Goal: Information Seeking & Learning: Learn about a topic

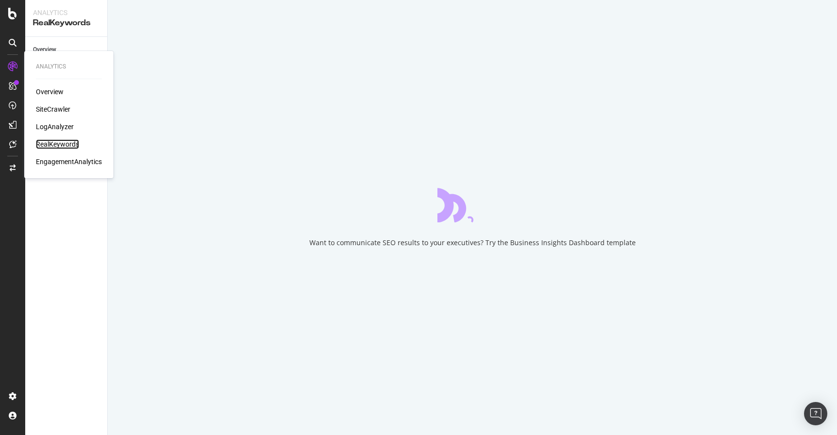
click at [65, 146] on div "RealKeywords" at bounding box center [57, 144] width 43 height 10
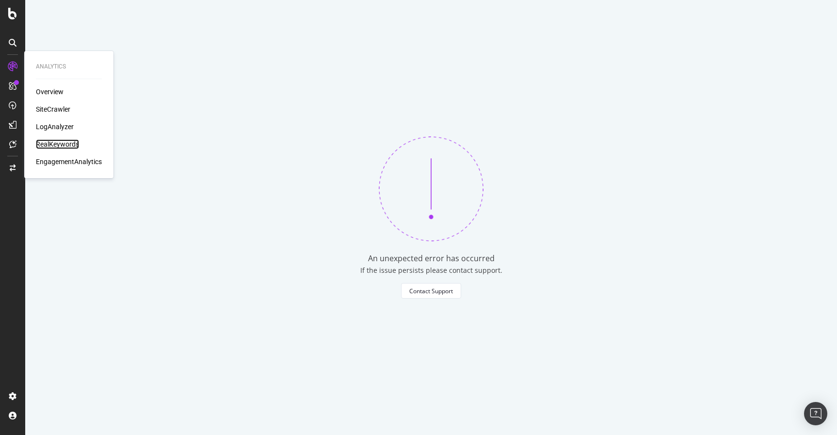
click at [72, 146] on div "RealKeywords" at bounding box center [57, 144] width 43 height 10
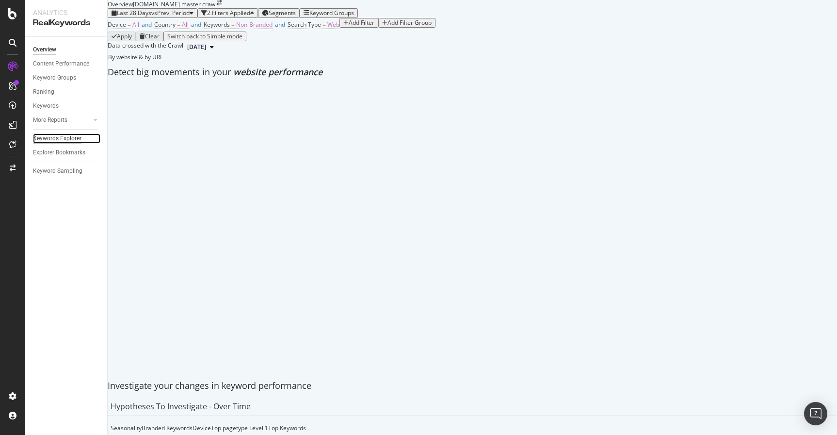
click at [70, 137] on div "Keywords Explorer" at bounding box center [57, 138] width 49 height 10
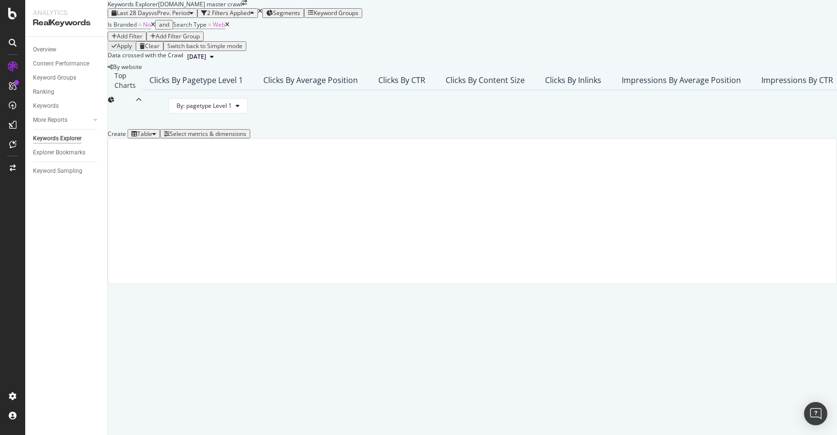
click at [155, 28] on icon at bounding box center [153, 25] width 4 height 6
click at [297, 17] on span "Segments" at bounding box center [283, 13] width 27 height 8
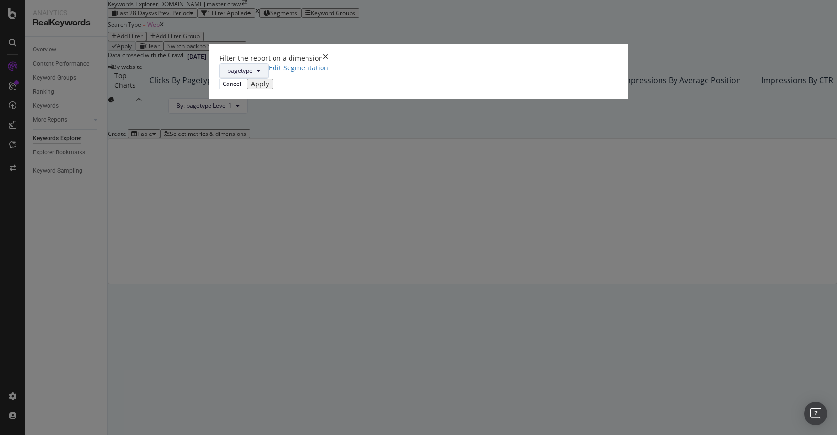
click at [269, 79] on button "pagetype" at bounding box center [243, 71] width 49 height 16
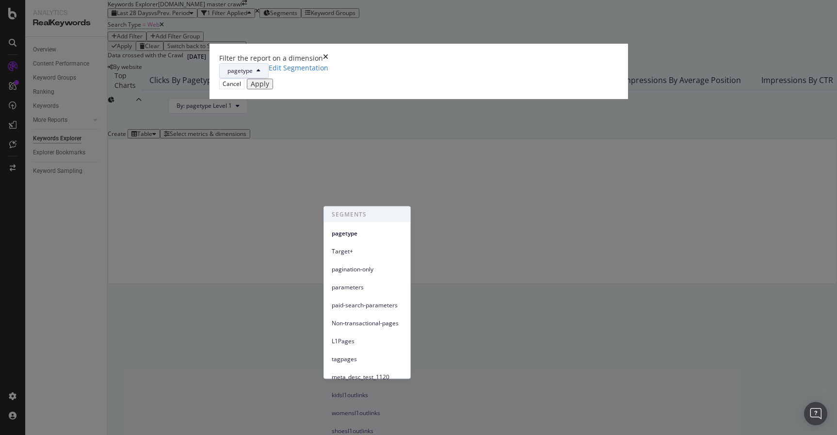
click at [349, 96] on div "Filter the report on a dimension pagetype Edit Segmentation Cancel Apply" at bounding box center [418, 217] width 837 height 435
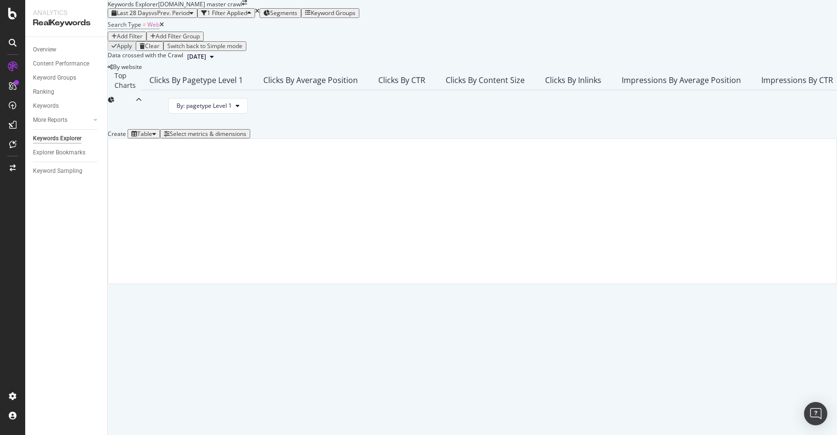
click at [143, 40] on div "Add Filter" at bounding box center [130, 36] width 26 height 7
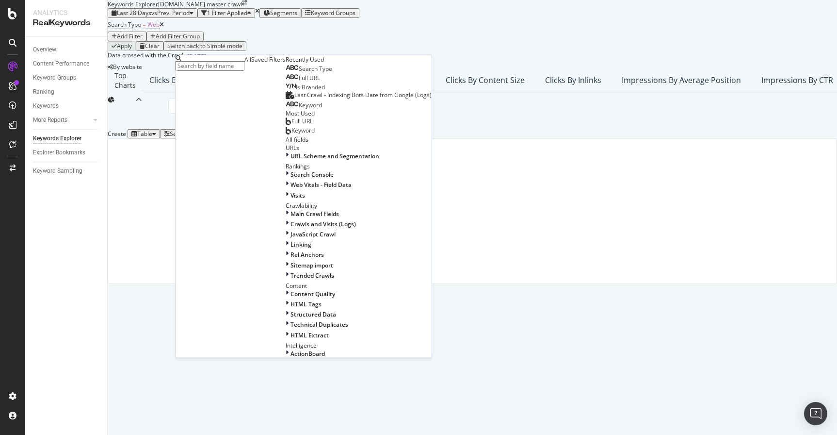
click at [299, 82] on span "Full URL" at bounding box center [309, 78] width 21 height 8
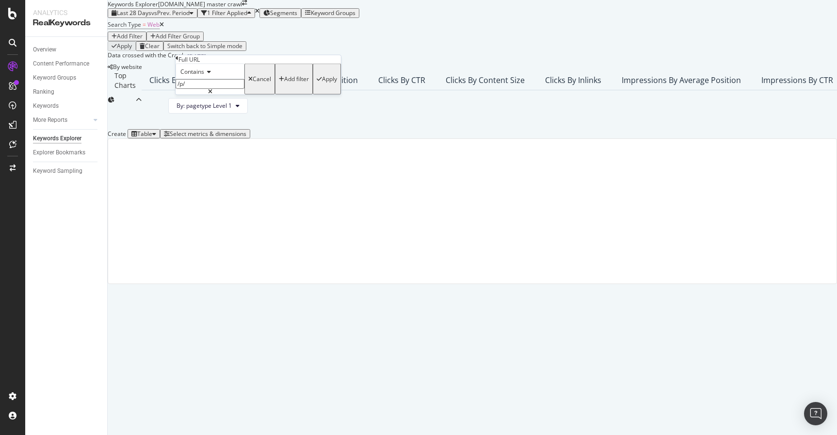
click at [214, 89] on input "/p/" at bounding box center [210, 84] width 69 height 10
type input "/s/"
click at [280, 95] on div "Contains /s/ Cancel Add filter Apply" at bounding box center [258, 79] width 165 height 31
click at [322, 82] on div "Apply" at bounding box center [329, 79] width 15 height 7
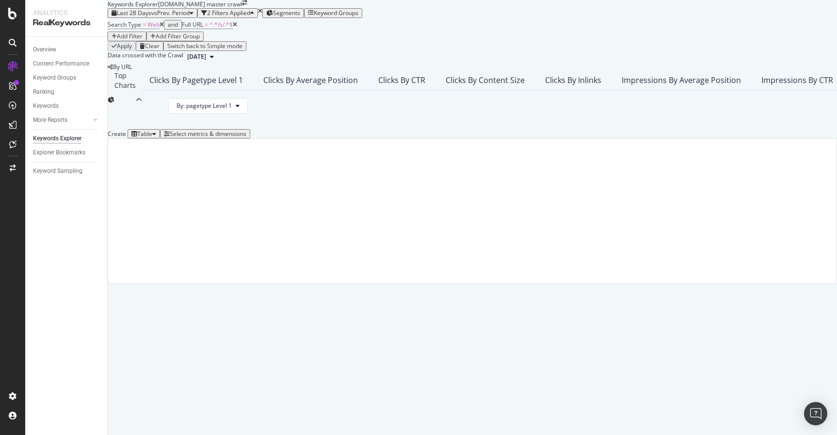
click at [246, 137] on div "Select metrics & dimensions" at bounding box center [208, 134] width 77 height 7
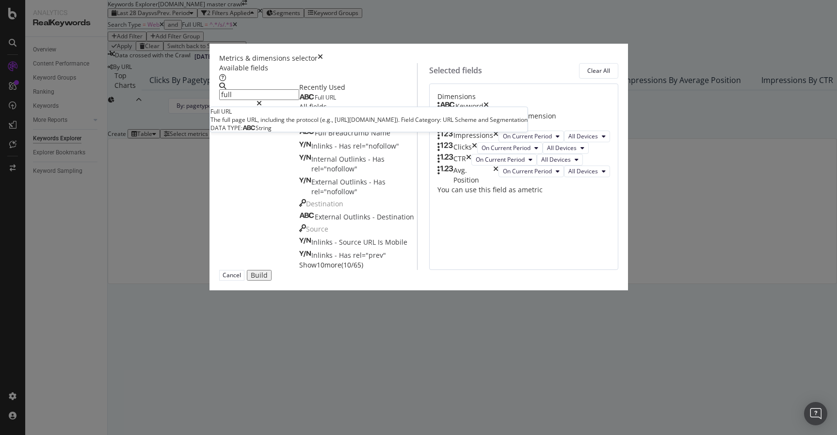
type input "full"
click at [299, 101] on div "Full URL" at bounding box center [317, 98] width 37 height 8
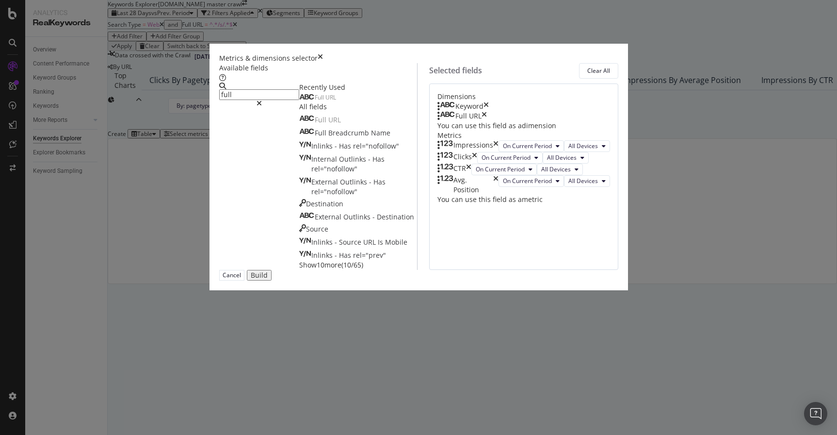
click at [272, 280] on button "Build" at bounding box center [259, 275] width 25 height 11
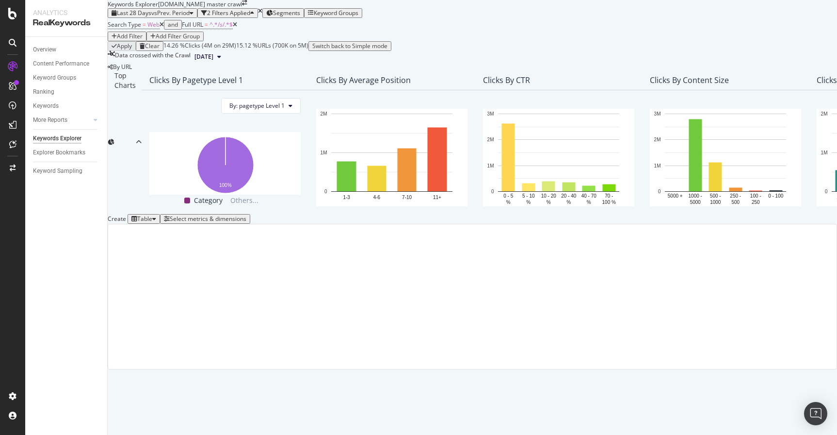
click at [143, 40] on div "Add Filter" at bounding box center [130, 36] width 26 height 7
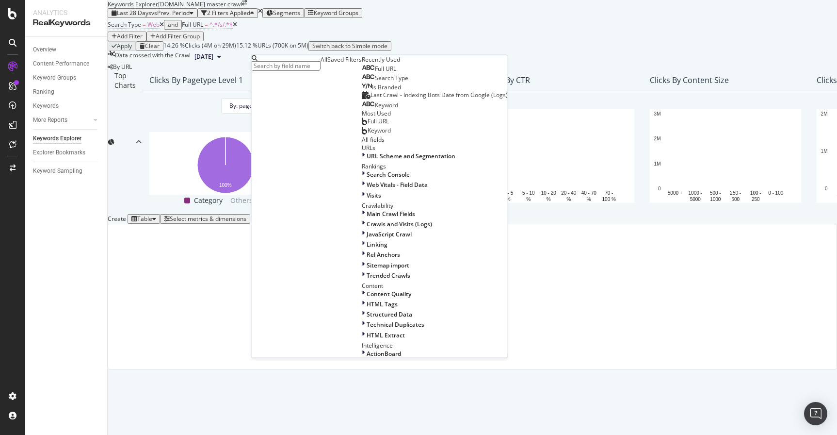
type input "n"
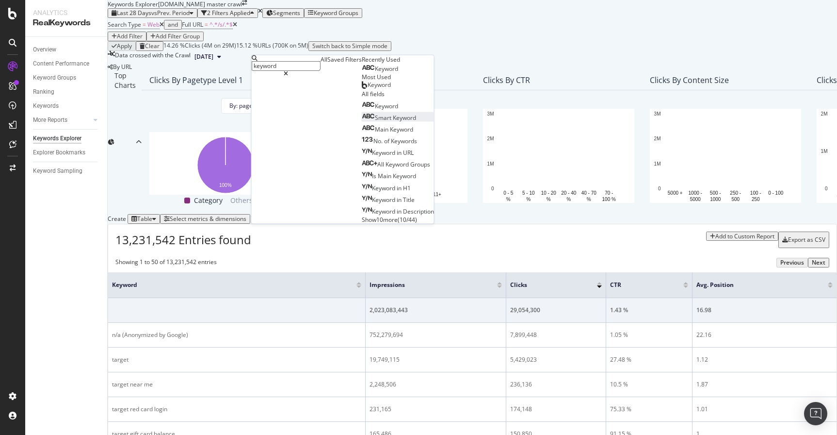
scroll to position [35, 0]
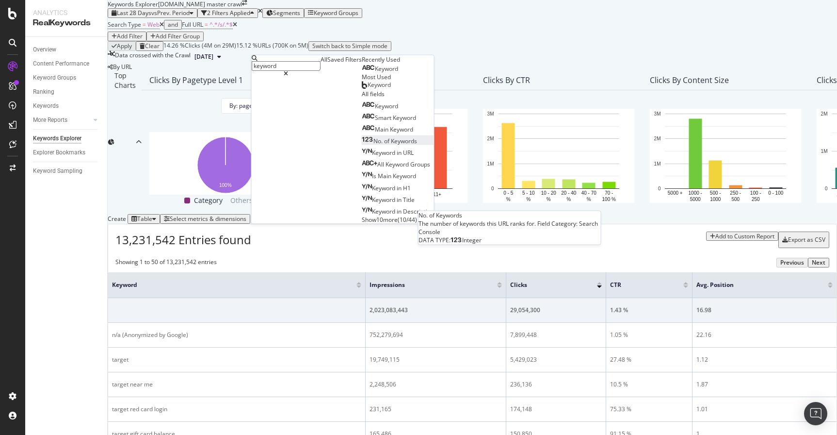
type input "keyword"
click at [391, 145] on span "Keywords" at bounding box center [404, 140] width 26 height 8
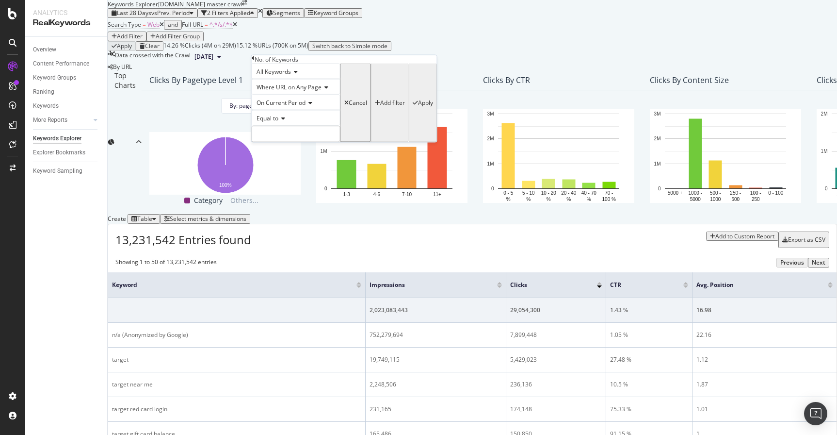
click at [285, 121] on icon at bounding box center [282, 118] width 7 height 6
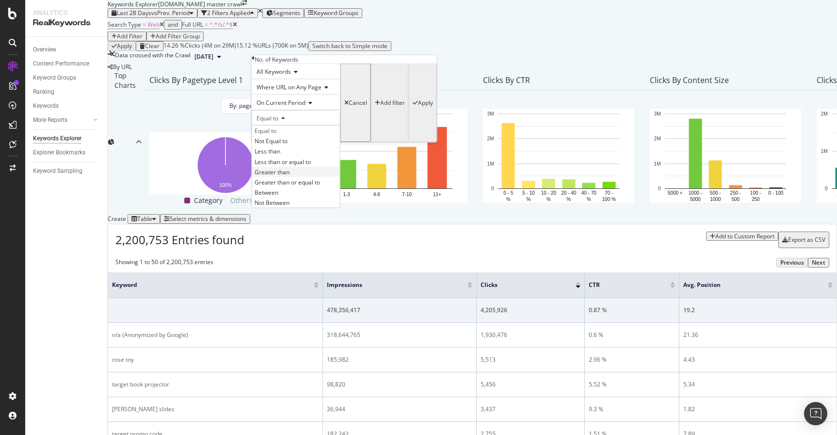
click at [290, 176] on span "Greater than" at bounding box center [272, 171] width 35 height 8
click at [291, 142] on input "number" at bounding box center [296, 134] width 89 height 16
type input "1"
click at [418, 106] on div "Apply" at bounding box center [425, 102] width 15 height 7
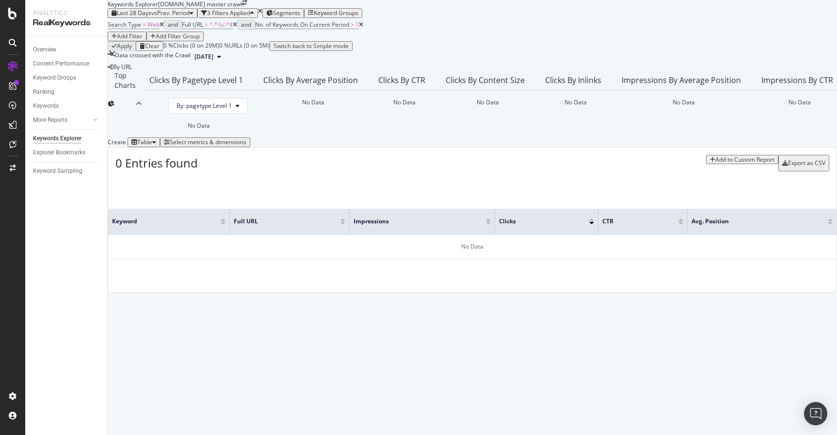
click at [363, 28] on icon at bounding box center [361, 25] width 4 height 6
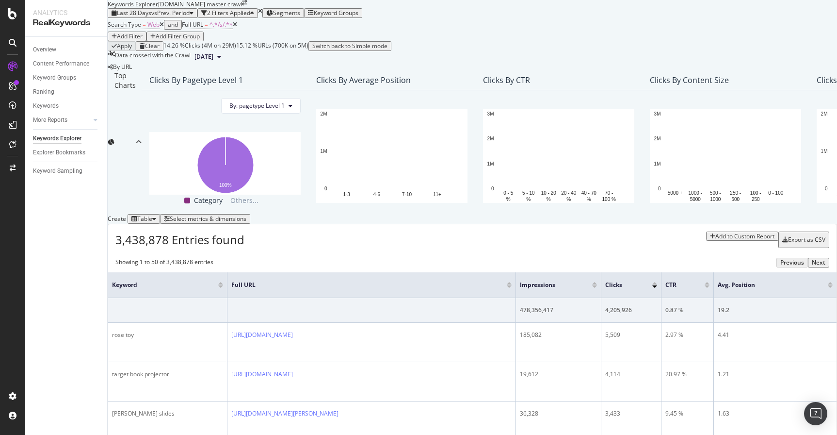
scroll to position [262, 0]
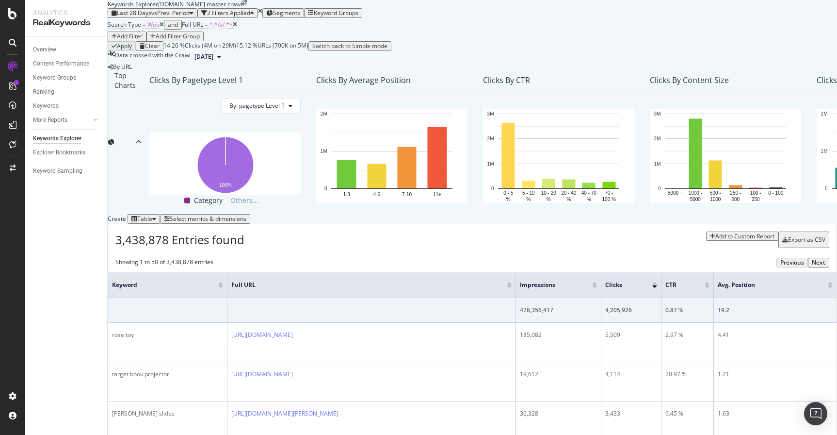
click at [512, 282] on div at bounding box center [509, 285] width 5 height 6
click at [512, 282] on div at bounding box center [509, 283] width 5 height 2
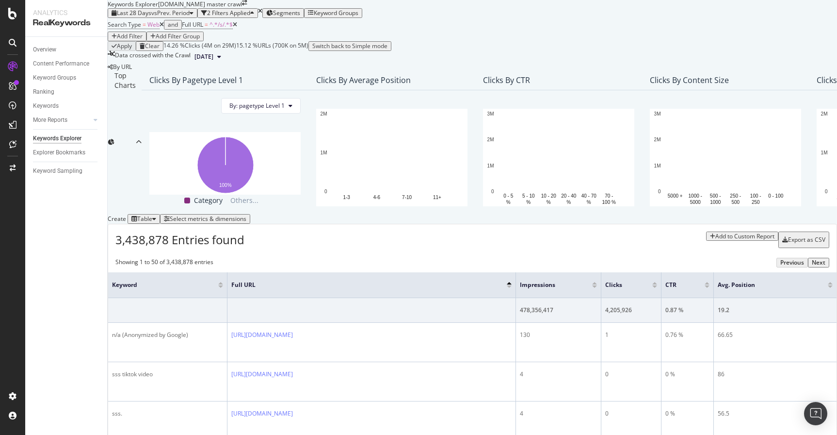
scroll to position [629, 0]
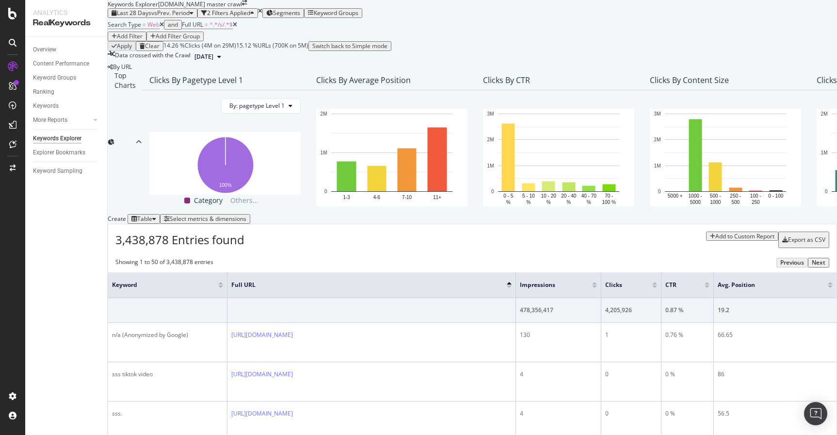
drag, startPoint x: 126, startPoint y: 241, endPoint x: 200, endPoint y: 241, distance: 73.8
drag, startPoint x: 172, startPoint y: 279, endPoint x: 125, endPoint y: 278, distance: 47.6
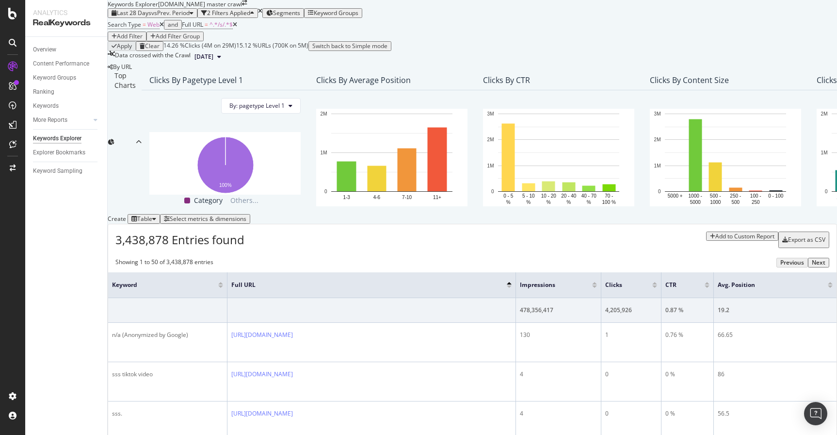
scroll to position [828, 0]
drag, startPoint x: 124, startPoint y: 305, endPoint x: 181, endPoint y: 307, distance: 57.3
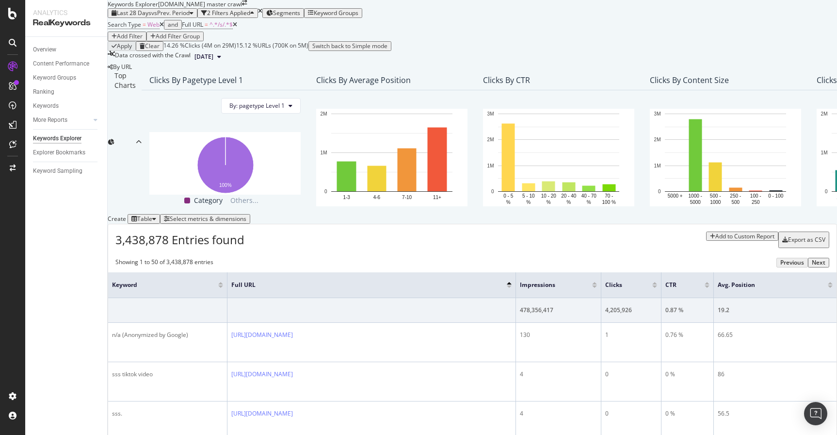
drag, startPoint x: 166, startPoint y: 271, endPoint x: 125, endPoint y: 271, distance: 41.7
drag, startPoint x: 171, startPoint y: 267, endPoint x: 128, endPoint y: 268, distance: 43.2
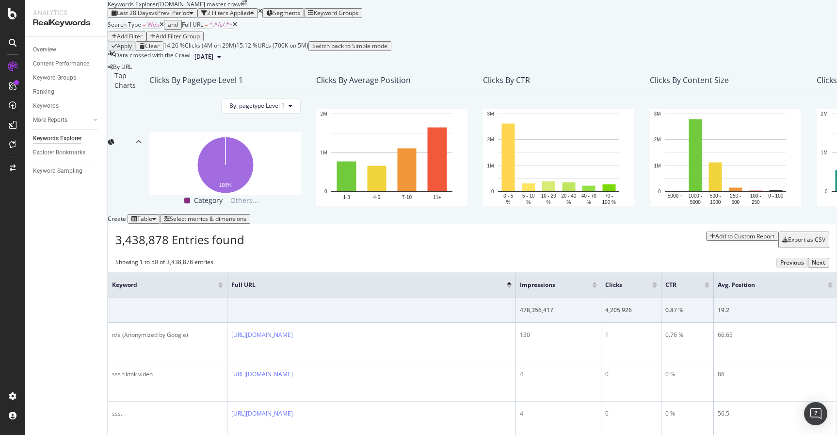
drag, startPoint x: 741, startPoint y: 271, endPoint x: 729, endPoint y: 272, distance: 12.1
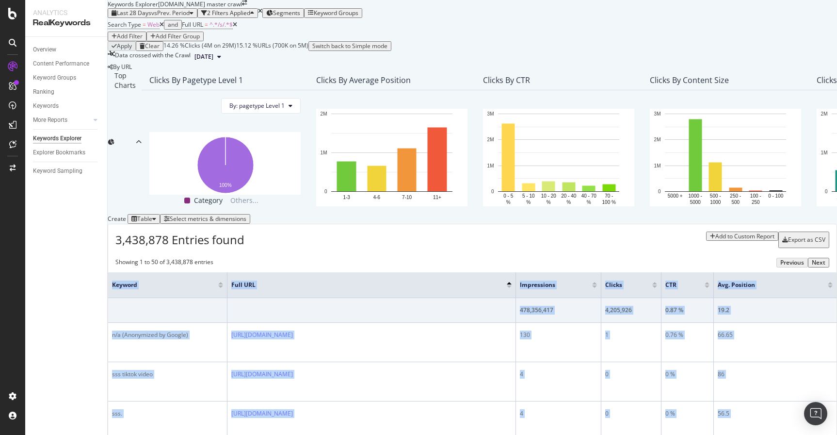
drag, startPoint x: 170, startPoint y: 319, endPoint x: 121, endPoint y: 317, distance: 49.0
